Goal: Task Accomplishment & Management: Complete application form

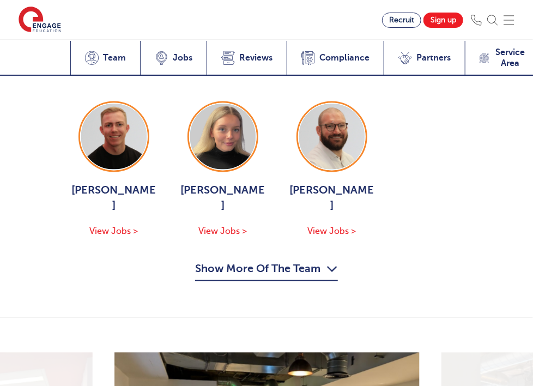
scroll to position [1898, 0]
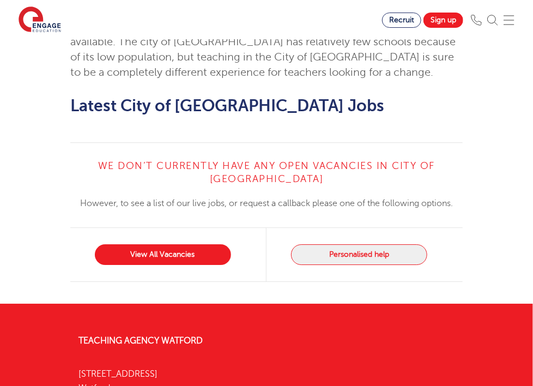
scroll to position [904, 0]
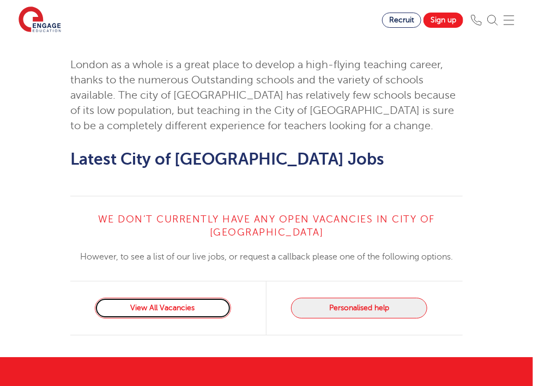
click at [143, 319] on link "View All Vacancies" at bounding box center [163, 308] width 136 height 21
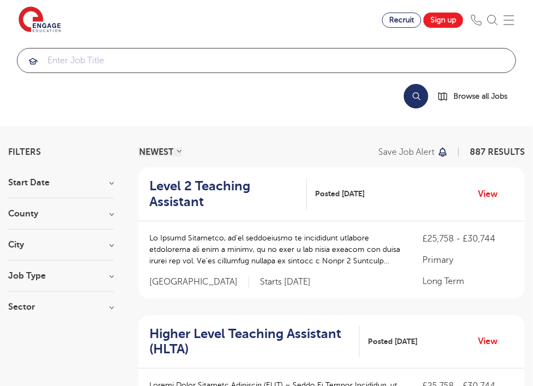
click at [109, 72] on input "search" at bounding box center [266, 61] width 498 height 24
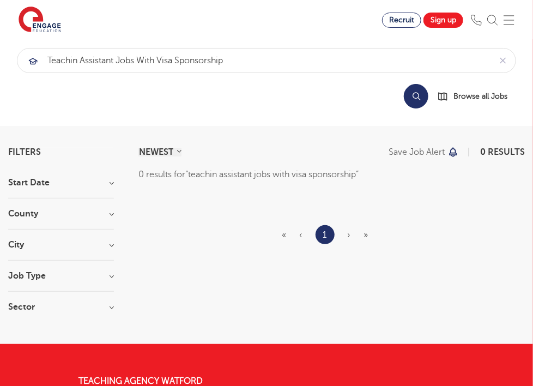
click at [425, 84] on button "Search" at bounding box center [416, 96] width 25 height 25
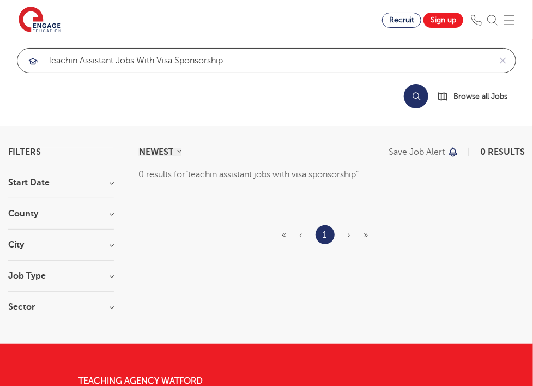
click at [69, 73] on input "teachin assistant jobs with visa sponsorship" at bounding box center [253, 61] width 473 height 24
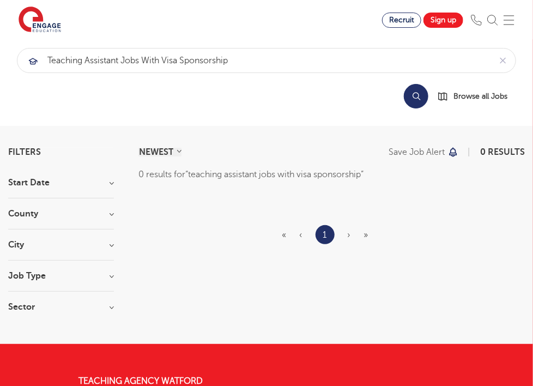
click at [423, 84] on button "Search" at bounding box center [416, 96] width 25 height 25
click at [394, 207] on section "NEWEST OLDEST Save job alert 0 results 0 results for teaching assistant jobs wi…" at bounding box center [332, 235] width 387 height 175
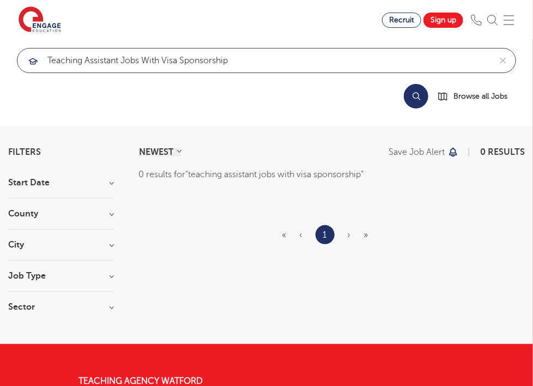
click at [225, 73] on input "teaching assistant jobs with visa sponsorship" at bounding box center [253, 61] width 473 height 24
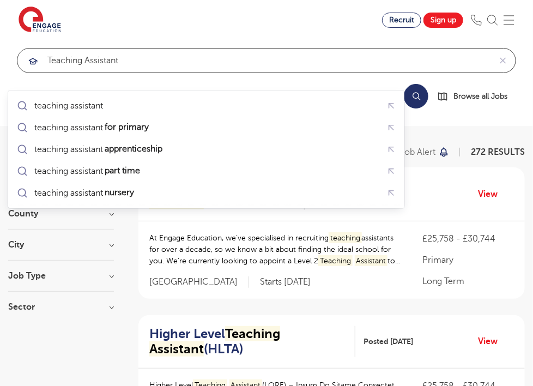
type input "teaching assistant"
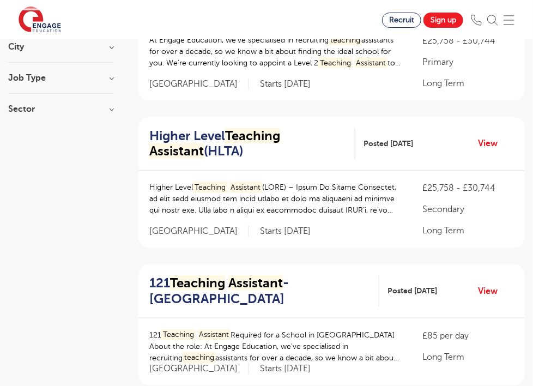
scroll to position [196, 0]
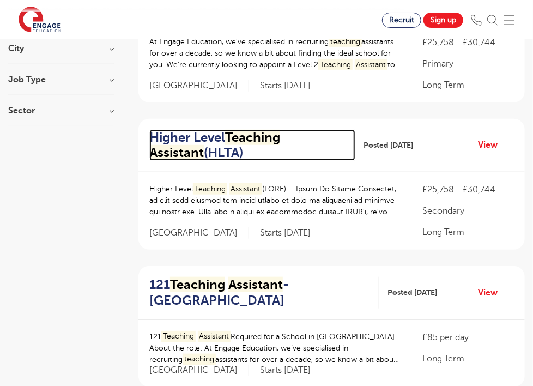
click at [255, 130] on mark "Teaching" at bounding box center [252, 137] width 55 height 15
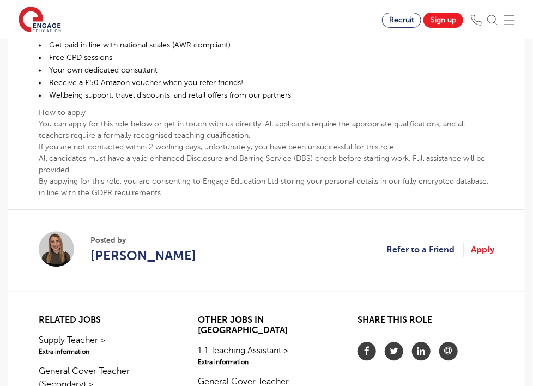
scroll to position [698, 0]
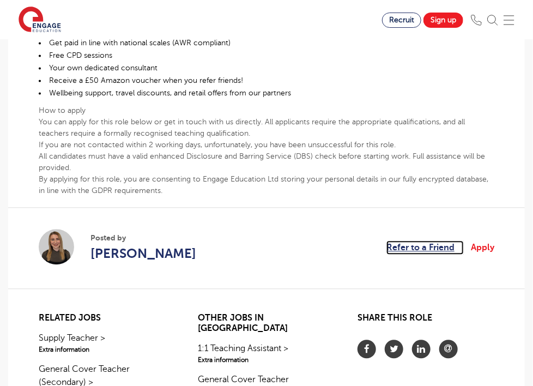
click at [398, 241] on link "Refer to a Friend" at bounding box center [425, 248] width 77 height 14
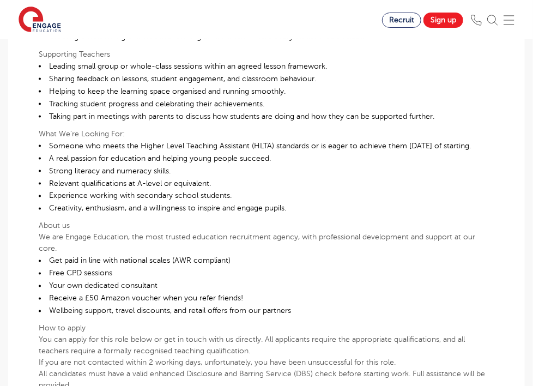
scroll to position [458, 0]
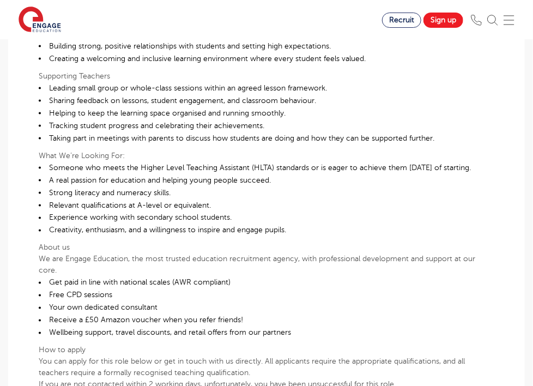
click at [0, 0] on link "Sign up" at bounding box center [0, 0] width 0 height 0
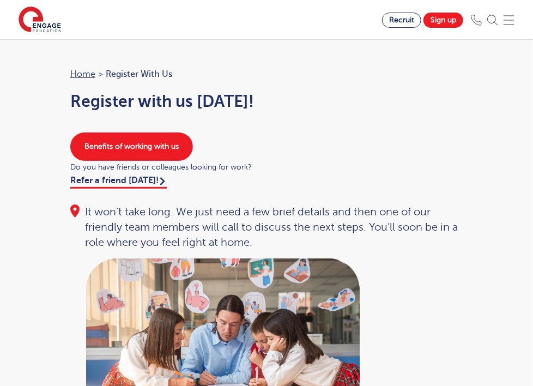
click at [106, 81] on span "Register with us" at bounding box center [139, 74] width 67 height 14
click at [124, 188] on div "Benefits of working with us Do you have friends or colleagues looking for work?…" at bounding box center [266, 160] width 414 height 55
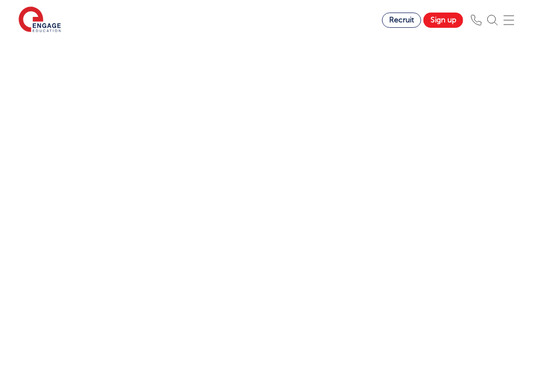
scroll to position [698, 0]
click at [424, 213] on div "Let us know more about you!" at bounding box center [266, 123] width 409 height 628
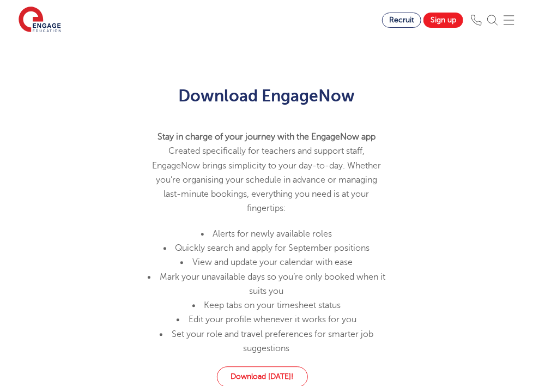
scroll to position [731, 0]
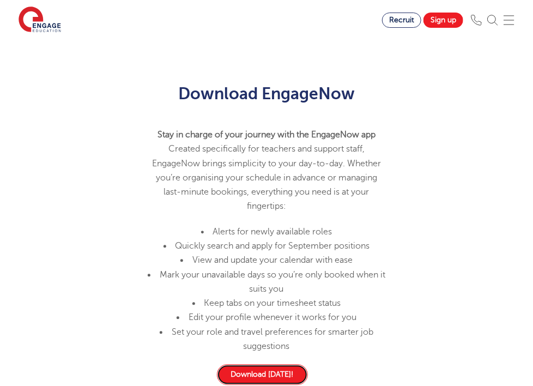
click at [217, 364] on link "Download today!" at bounding box center [262, 374] width 91 height 21
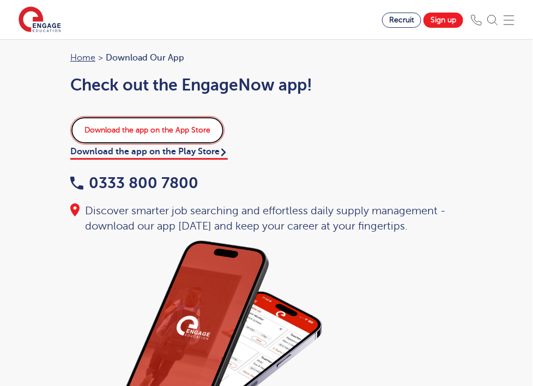
click at [83, 145] on link "Download the app on the App Store" at bounding box center [147, 130] width 154 height 28
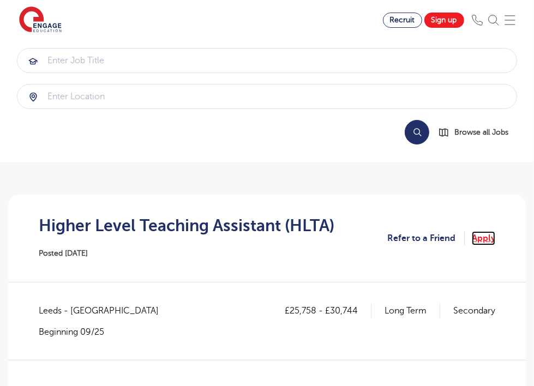
click at [484, 231] on link "Apply" at bounding box center [483, 238] width 23 height 14
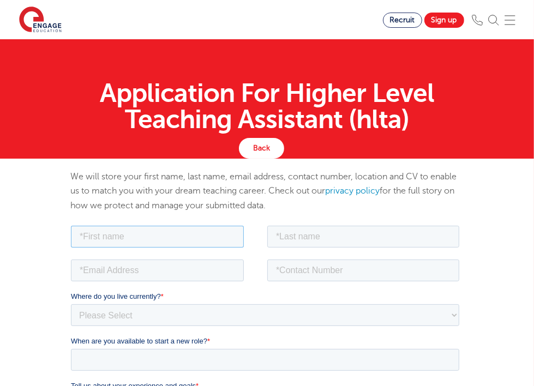
click at [119, 238] on input "text" at bounding box center [156, 236] width 173 height 22
type input "NANKYA"
type input "ncalmati@gmail.com"
type input "0758948617"
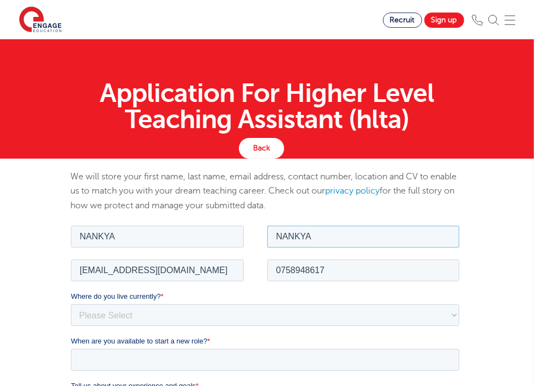
click at [378, 237] on input "NANKYA" at bounding box center [363, 236] width 192 height 22
type input "CALAMATI"
click at [150, 310] on select "Please Select UK Canada Ireland Australia New Zealand Europe USA South Africa J…" at bounding box center [264, 315] width 388 height 22
select select "[GEOGRAPHIC_DATA]"
click at [70, 304] on select "Please Select UK Canada Ireland Australia New Zealand Europe USA South Africa J…" at bounding box center [264, 315] width 388 height 22
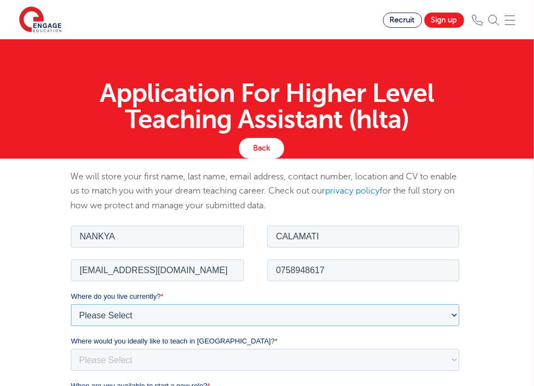
click at [197, 317] on select "Please Select UK Canada Ireland Australia New Zealand Europe USA South Africa J…" at bounding box center [264, 315] width 388 height 22
click at [70, 304] on select "Please Select UK Canada Ireland Australia New Zealand Europe USA South Africa J…" at bounding box center [264, 315] width 388 height 22
click at [443, 333] on div "Where do you live currently? * Please Select UK Canada Ireland Australia New Ze…" at bounding box center [266, 331] width 393 height 80
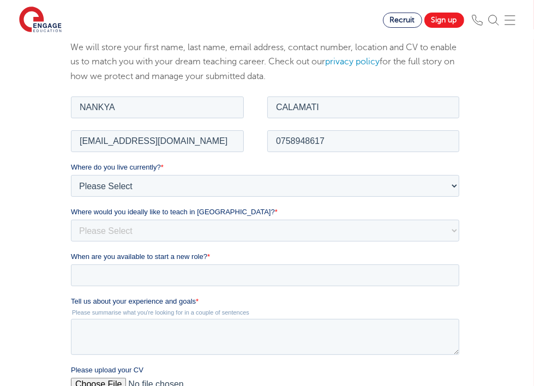
scroll to position [131, 0]
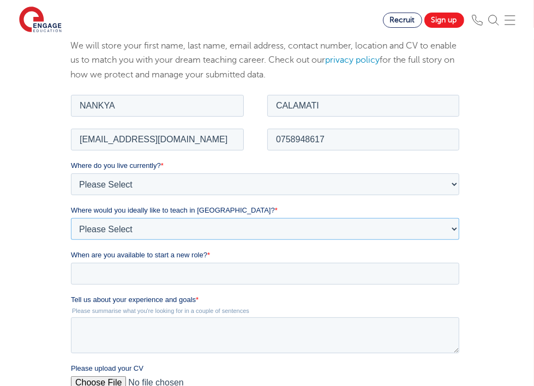
click at [138, 224] on select "Please Select I'm flexible! London Any city in England Greater London/Home Coun…" at bounding box center [264, 229] width 388 height 22
select select "Flexible"
click at [70, 218] on select "Please Select I'm flexible! London Any city in England Greater London/Home Coun…" at bounding box center [264, 229] width 388 height 22
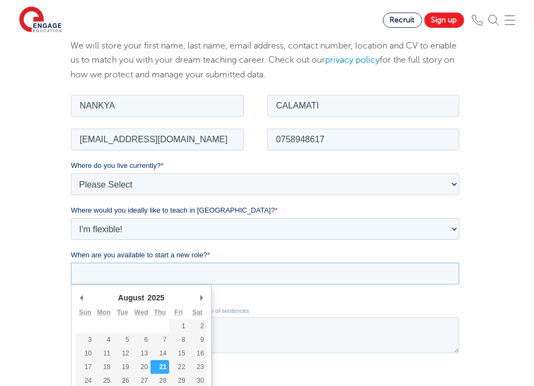
click at [118, 269] on input "When are you available to start a new role? *" at bounding box center [264, 273] width 388 height 22
click at [147, 299] on select "January February March April May June July August September October November De…" at bounding box center [133, 297] width 48 height 10
click at [229, 250] on label "When are you available to start a new role? *" at bounding box center [266, 254] width 393 height 11
click at [229, 262] on input "When are you available to start a new role? *" at bounding box center [264, 273] width 388 height 22
click at [147, 298] on select "January February March April May June July August September October November De…" at bounding box center [133, 297] width 48 height 10
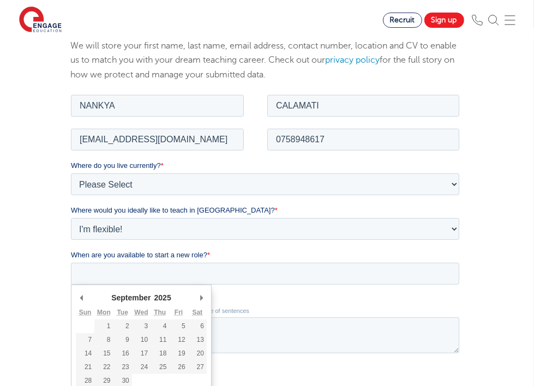
click at [109, 292] on select "January February March April May June July August September October November De…" at bounding box center [133, 297] width 48 height 10
click at [135, 241] on fieldset "Where do you live currently? * Please Select UK Canada Ireland Australia New Ze…" at bounding box center [266, 204] width 393 height 89
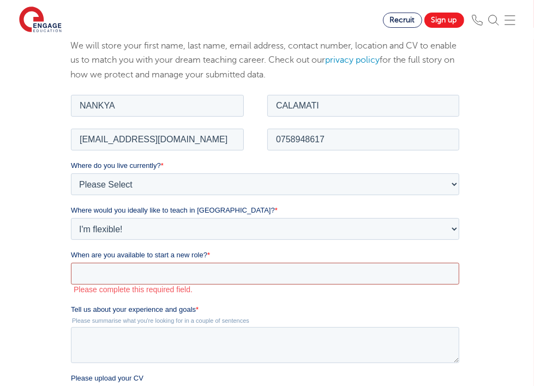
click at [136, 268] on input "When are you available to start a new role? *" at bounding box center [264, 273] width 388 height 22
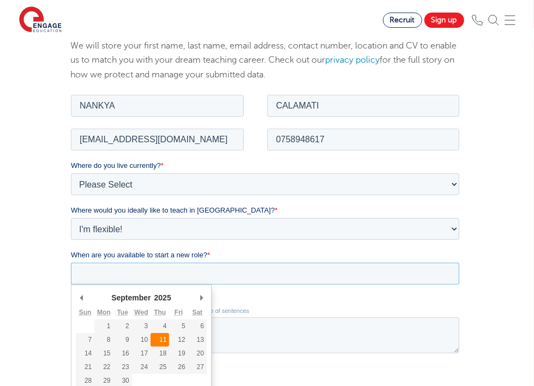
type div "2025-09-11"
type input "2025/09/11"
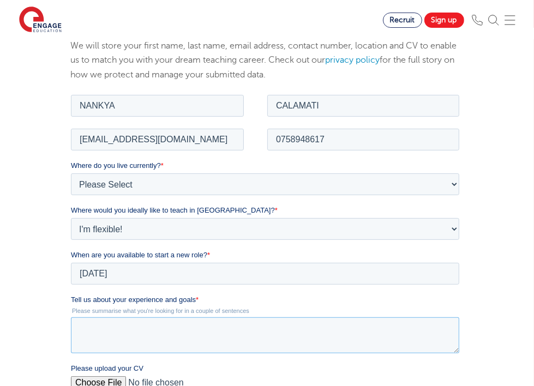
click at [248, 323] on textarea "Tell us about your experience and goals *" at bounding box center [264, 335] width 388 height 36
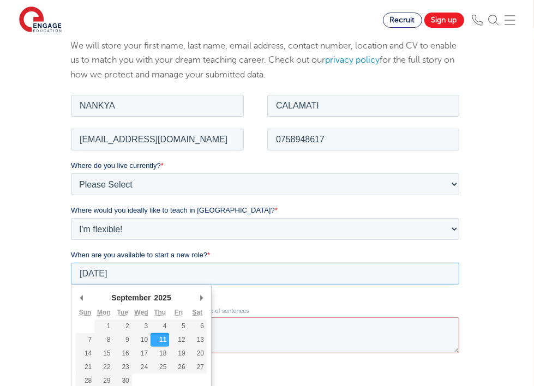
click at [418, 277] on input "2025/09/11" at bounding box center [264, 273] width 388 height 22
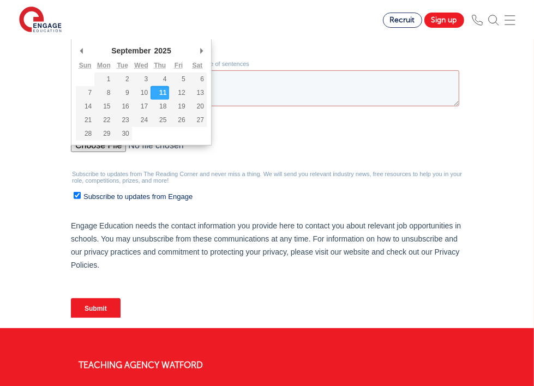
scroll to position [376, 0]
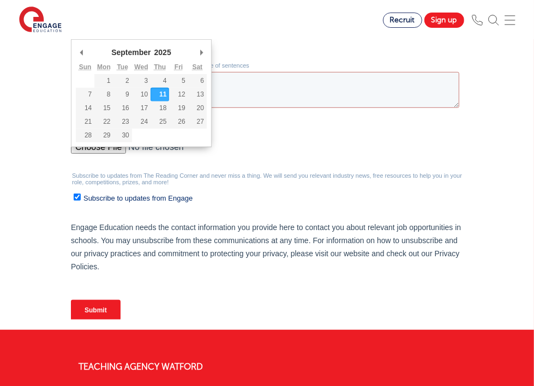
click at [273, 129] on label "Please upload your CV" at bounding box center [266, 133] width 393 height 11
click at [273, 141] on input "Please upload your CV" at bounding box center [264, 152] width 388 height 22
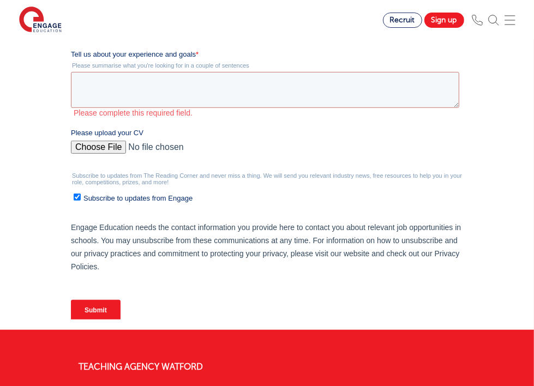
click at [109, 151] on input "Please upload your CV" at bounding box center [264, 152] width 388 height 22
type input "C:\fakepath\NANKYA_CALAMATI CV.pdf"
click at [193, 90] on textarea "Tell us about your experience and goals *" at bounding box center [264, 90] width 388 height 36
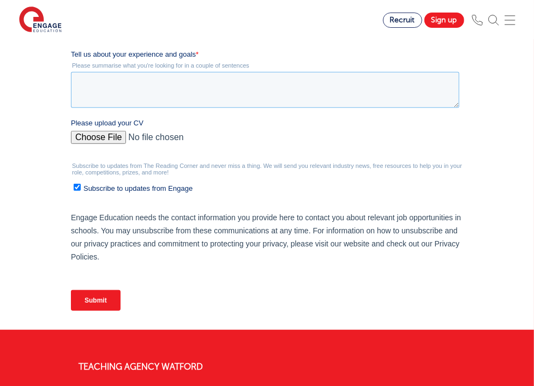
click at [193, 90] on textarea "Tell us about your experience and goals *" at bounding box center [264, 90] width 388 height 36
click at [149, 89] on textarea "Tell us about your experience and goals *" at bounding box center [264, 90] width 388 height 36
click at [85, 87] on textarea "Tell us about your experience and goals *" at bounding box center [264, 90] width 388 height 36
paste textarea "I am writing to express my keen interest in the Teaching Assistant position at …"
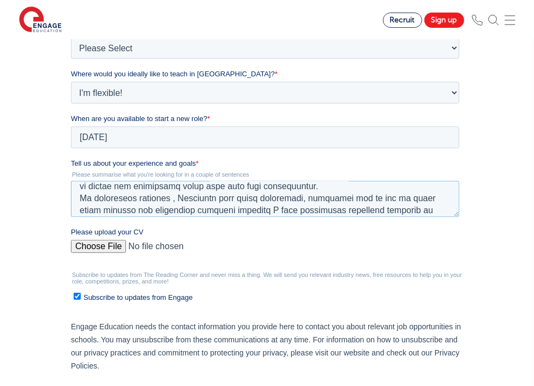
scroll to position [0, 0]
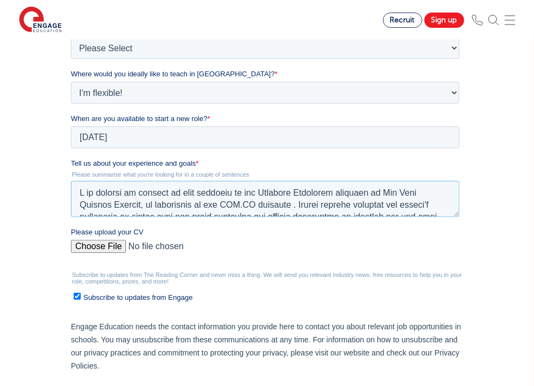
click at [459, 194] on textarea "Tell us about your experience and goals *" at bounding box center [264, 199] width 388 height 36
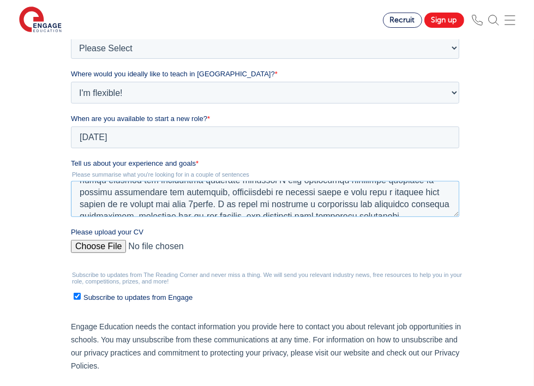
scroll to position [109, 0]
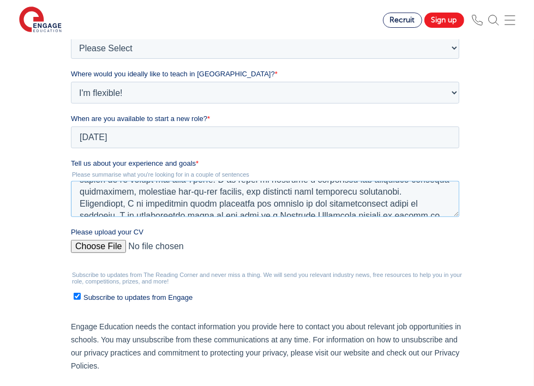
click at [368, 212] on textarea "Tell us about your experience and goals *" at bounding box center [264, 199] width 388 height 36
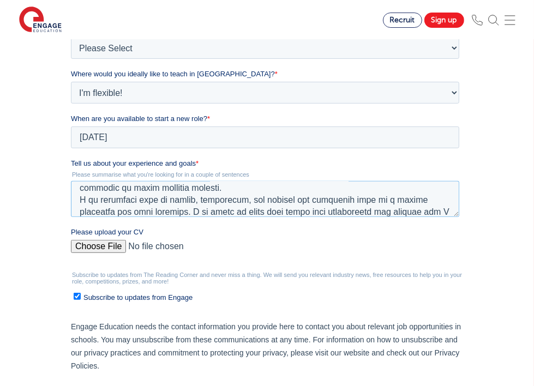
scroll to position [197, 0]
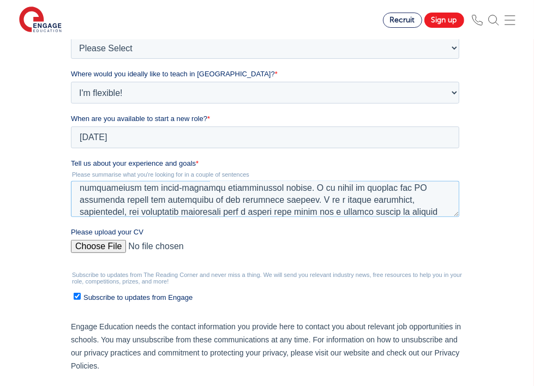
click at [335, 212] on textarea "Tell us about your experience and goals *" at bounding box center [264, 199] width 388 height 36
click at [419, 200] on textarea "Tell us about your experience and goals *" at bounding box center [264, 199] width 388 height 36
click at [459, 205] on textarea "Tell us about your experience and goals *" at bounding box center [264, 199] width 388 height 36
click at [355, 209] on textarea "Tell us about your experience and goals *" at bounding box center [264, 199] width 388 height 36
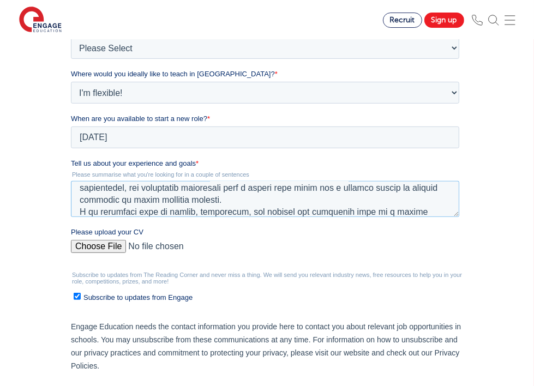
scroll to position [233, 0]
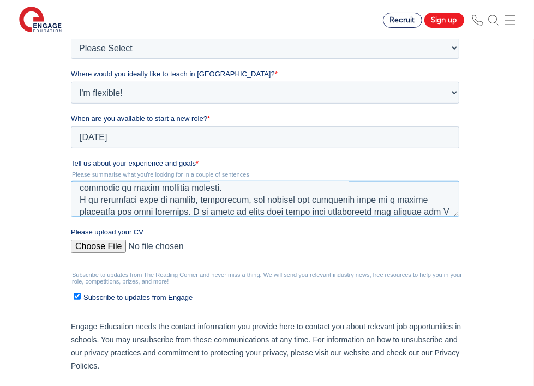
type textarea "I am writing to express my keen interest in the Teaching Assistant position as …"
click at [463, 219] on fieldset "Tell us about your experience and goals * Please summarise what you're looking …" at bounding box center [266, 192] width 393 height 69
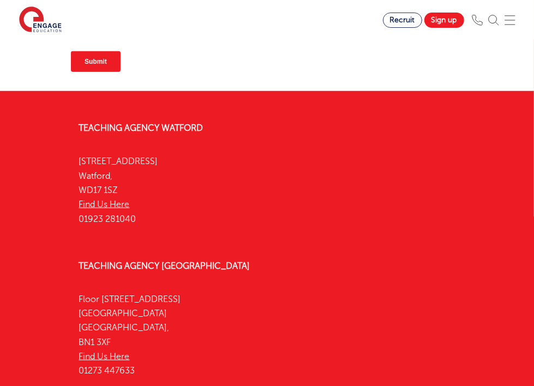
scroll to position [616, 0]
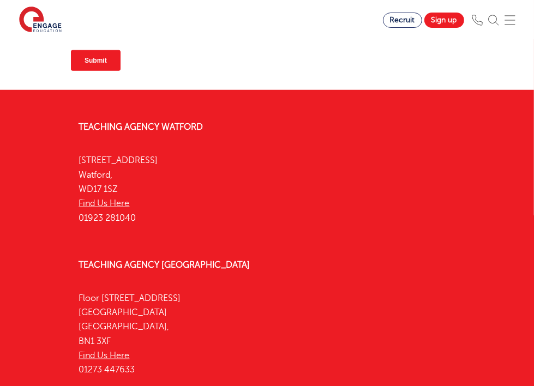
click at [99, 50] on input "Submit" at bounding box center [95, 60] width 50 height 21
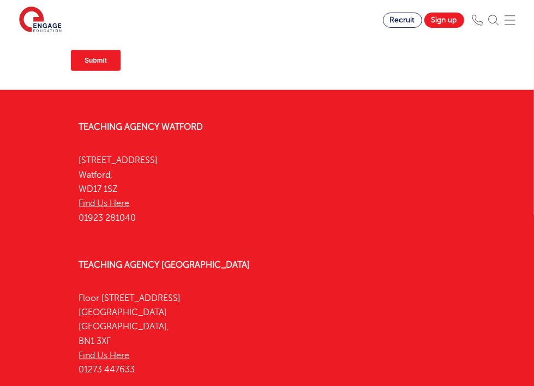
click at [99, 50] on input "Submit" at bounding box center [95, 60] width 50 height 21
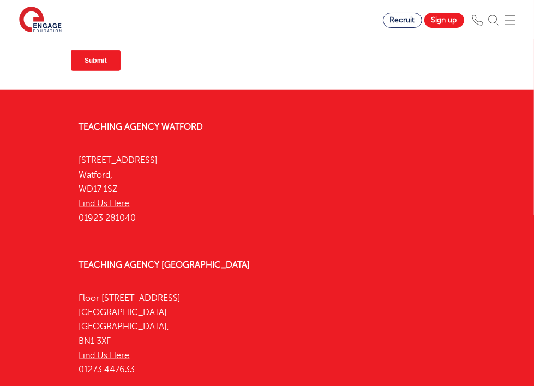
click at [99, 50] on input "Submit" at bounding box center [95, 60] width 50 height 21
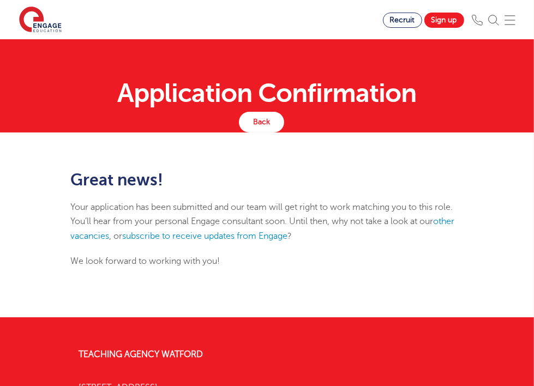
click at [472, 197] on div "Great news! Your application has been submitted and our team will get right to …" at bounding box center [267, 225] width 409 height 109
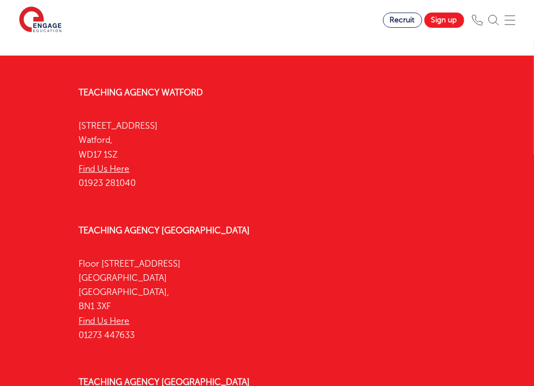
scroll to position [263, 0]
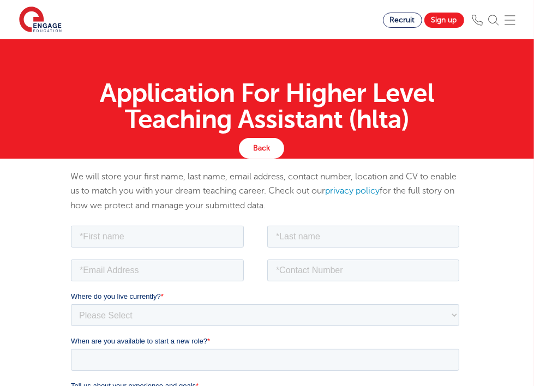
scroll to position [605, 0]
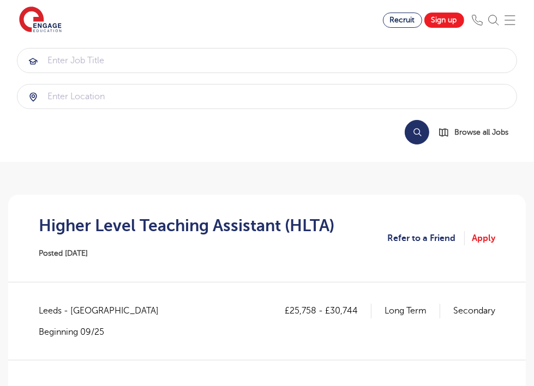
click at [0, 0] on li "Find jobs All vacancies We have one of the UK's largest database. and with hund…" at bounding box center [0, 0] width 0 height 0
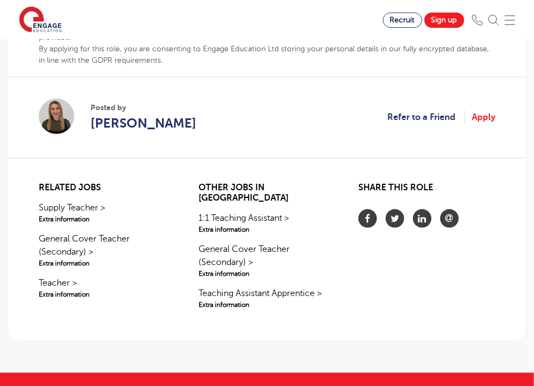
scroll to position [873, 0]
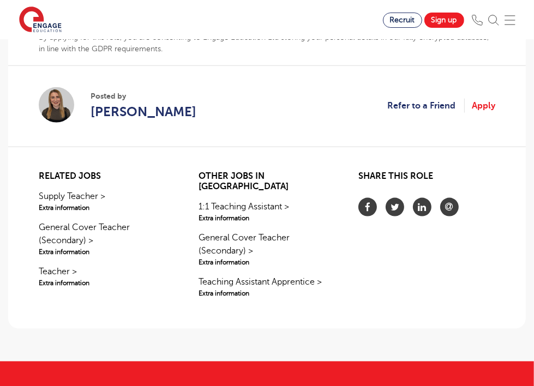
click at [0, 0] on li "Find jobs All vacancies We have one of the UK's largest database. and with hund…" at bounding box center [0, 0] width 0 height 0
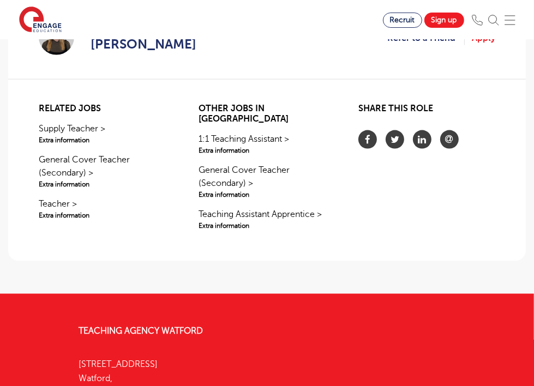
scroll to position [908, 0]
